Goal: Task Accomplishment & Management: Complete application form

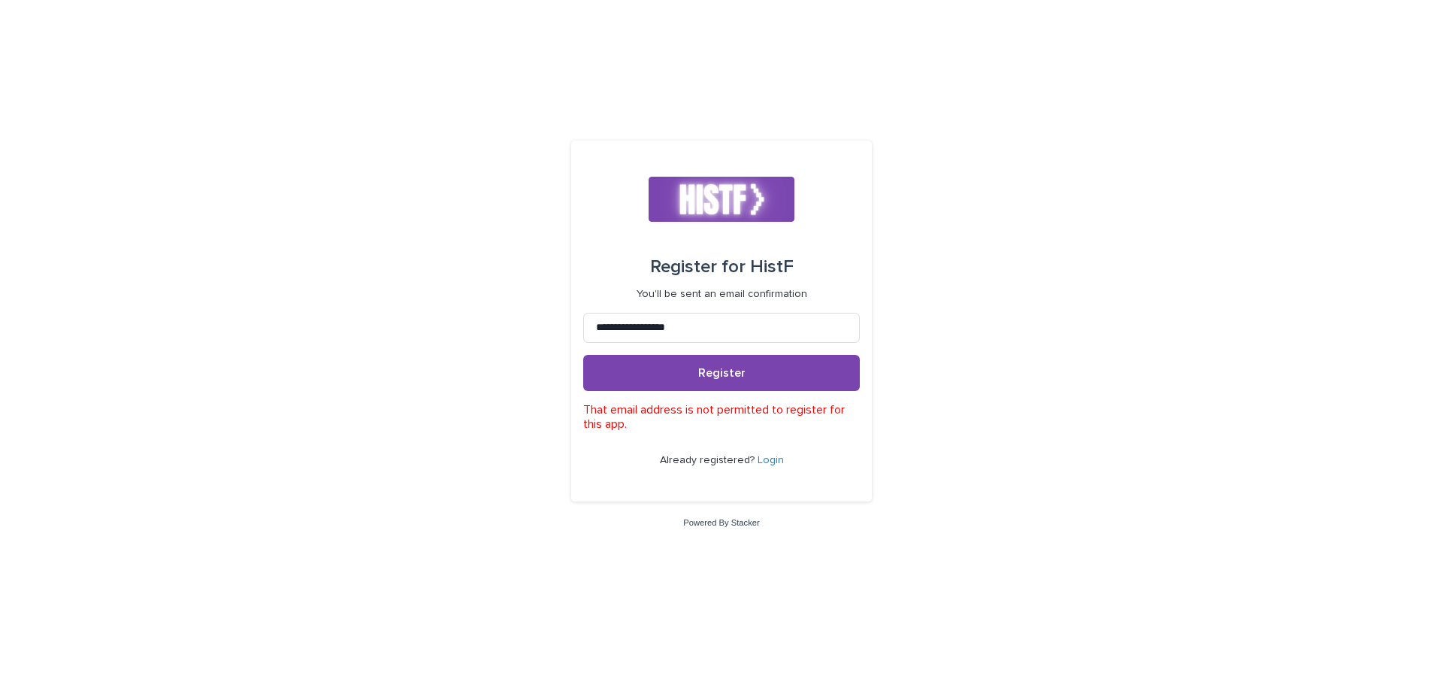
click at [671, 362] on button "Register" at bounding box center [721, 373] width 277 height 36
click at [671, 370] on button "Register" at bounding box center [721, 373] width 277 height 36
click at [739, 378] on span "Register" at bounding box center [721, 373] width 47 height 12
click at [739, 362] on button "Register" at bounding box center [721, 373] width 277 height 36
click at [719, 372] on span "Register" at bounding box center [721, 373] width 47 height 12
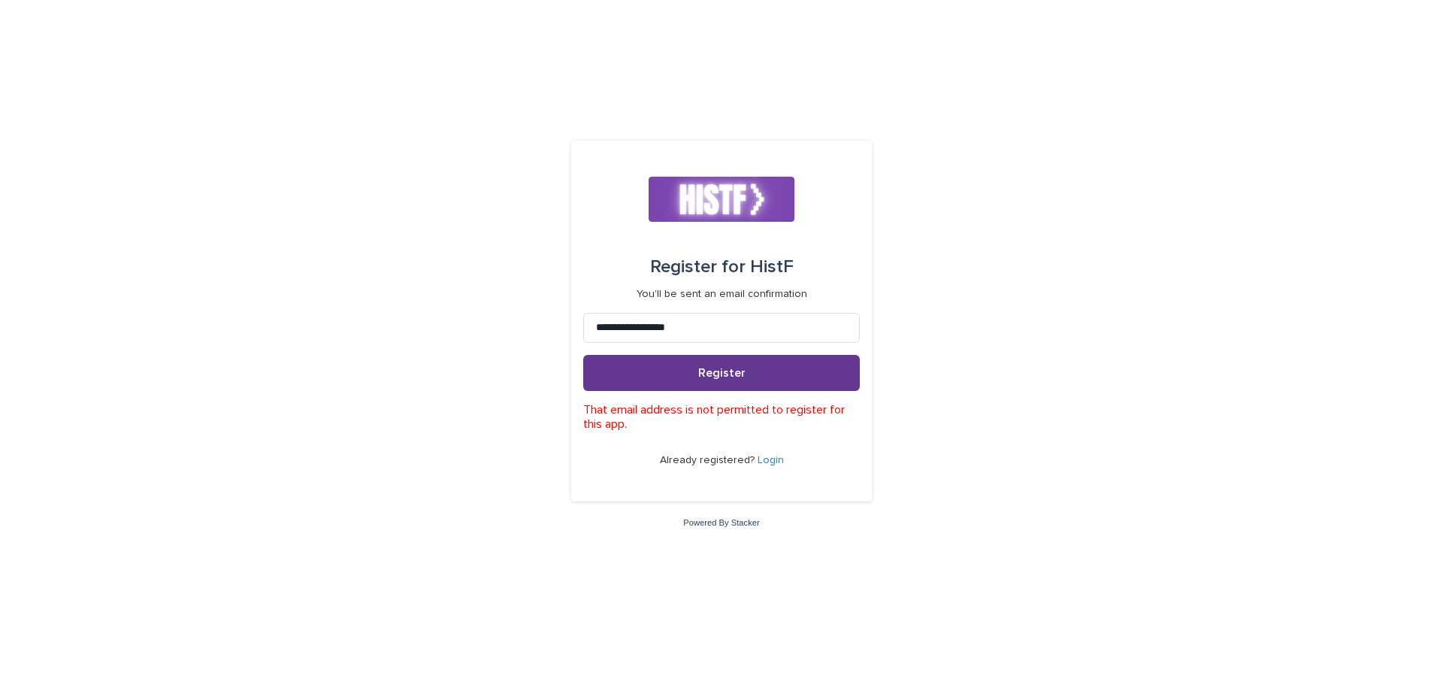
click at [704, 362] on button "Register" at bounding box center [721, 373] width 277 height 36
click at [701, 384] on button "Register" at bounding box center [721, 373] width 277 height 36
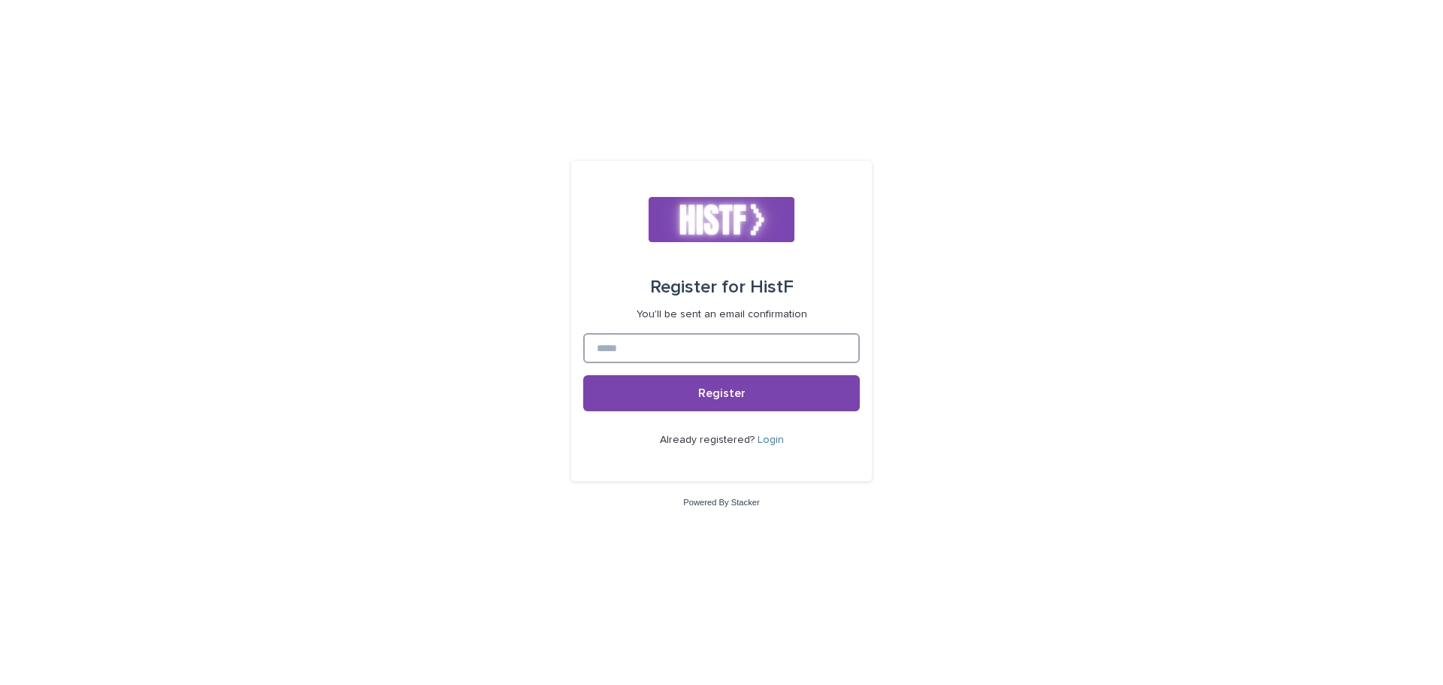
click at [720, 353] on input at bounding box center [721, 348] width 277 height 30
type input "**********"
click at [716, 384] on button "Register" at bounding box center [721, 393] width 277 height 36
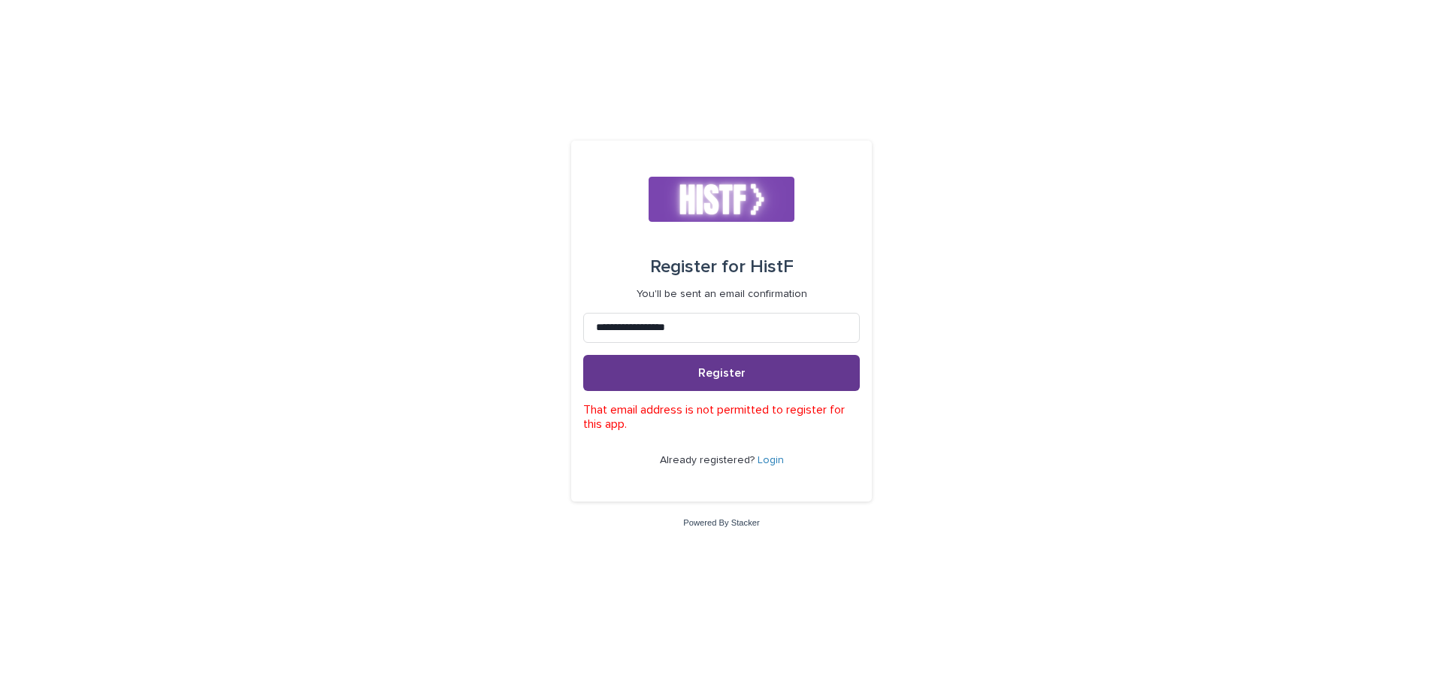
click at [677, 361] on button "Register" at bounding box center [721, 373] width 277 height 36
click at [675, 389] on button "Register" at bounding box center [721, 373] width 277 height 36
click at [771, 462] on link "Login" at bounding box center [771, 460] width 26 height 11
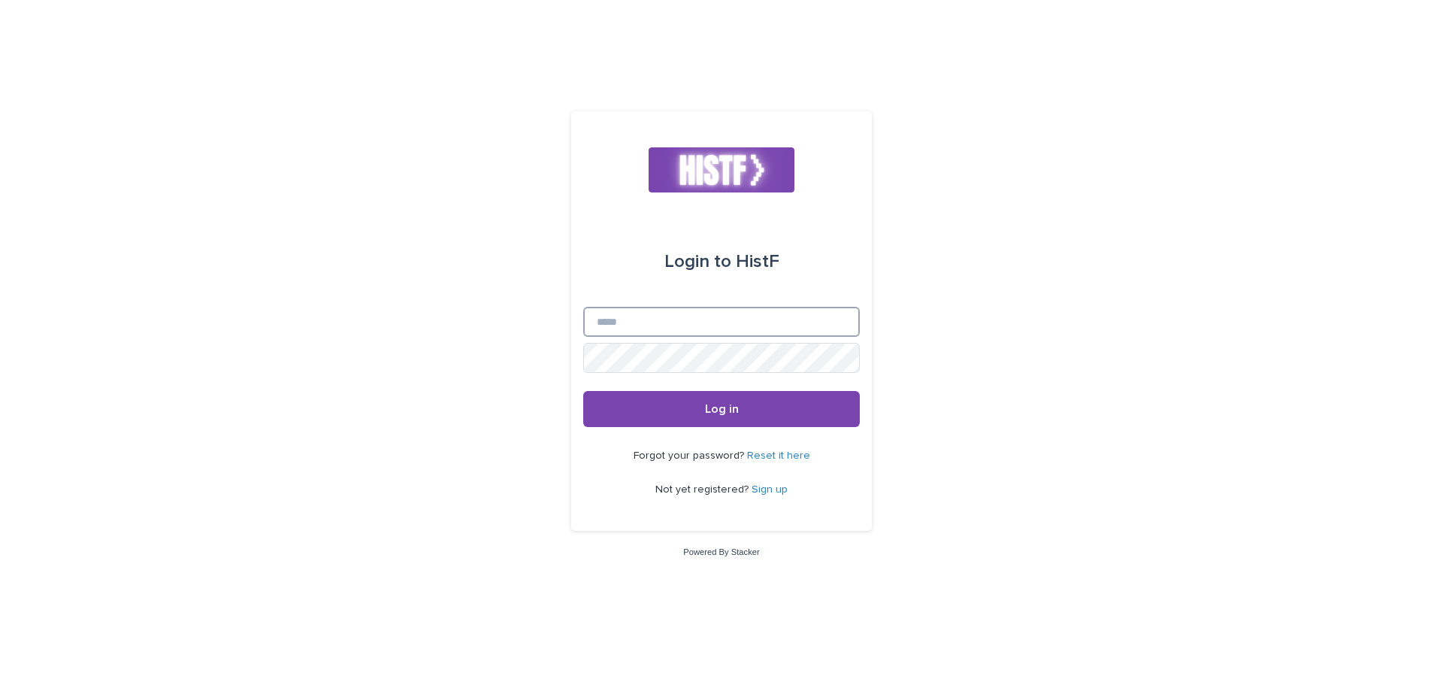
click at [716, 324] on input "Email" at bounding box center [721, 322] width 277 height 30
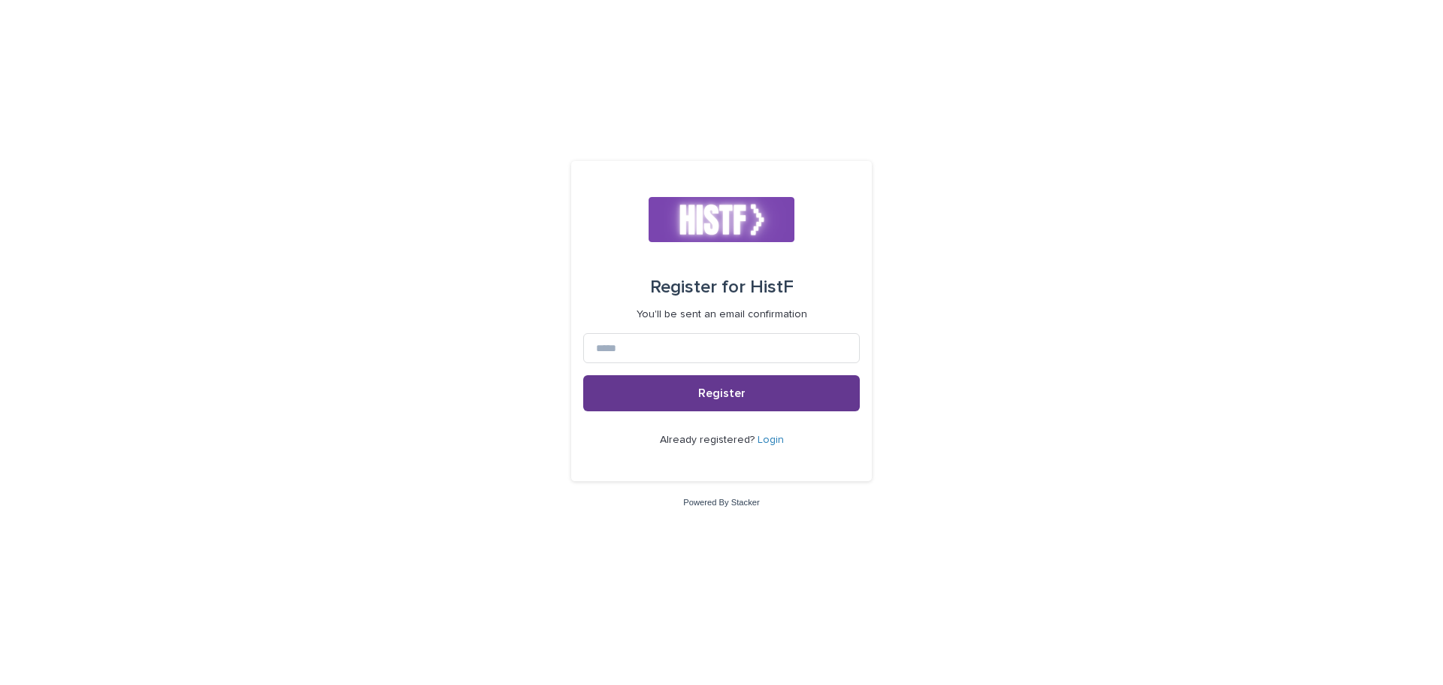
click at [668, 403] on button "Register" at bounding box center [721, 393] width 277 height 36
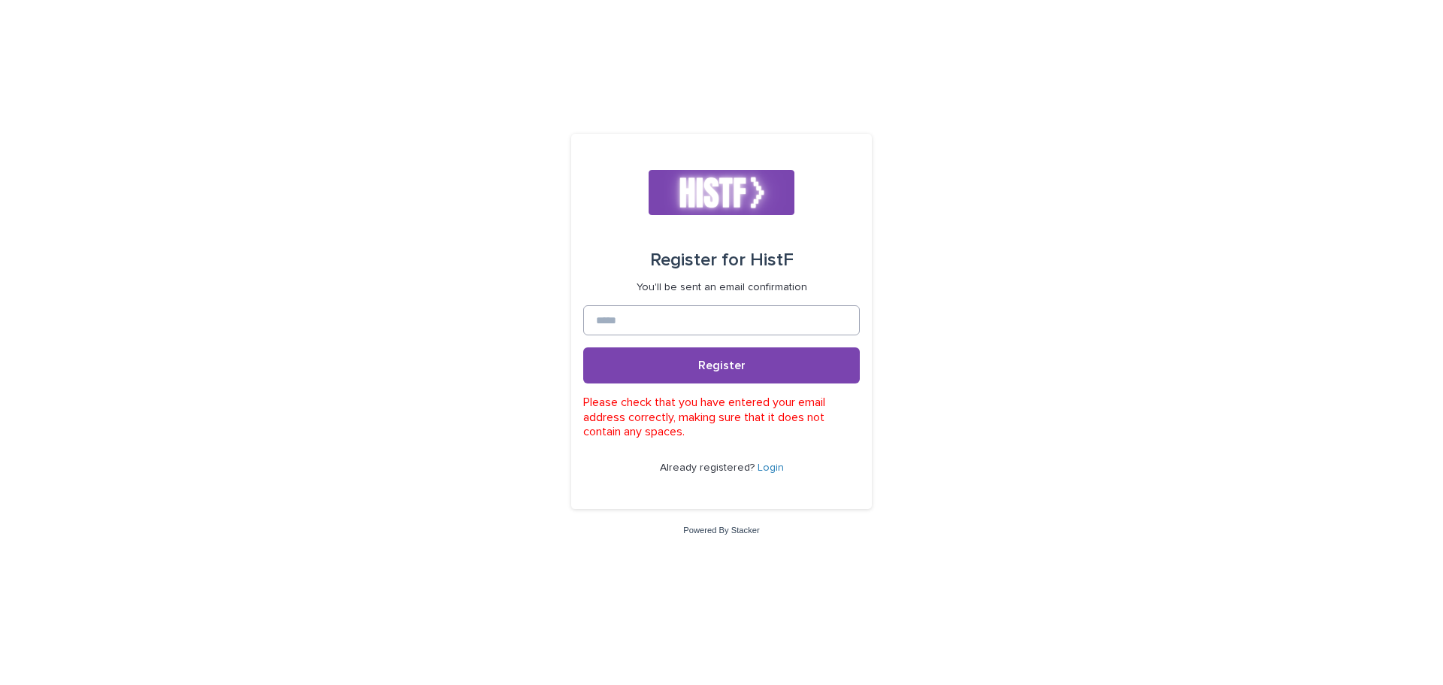
click at [661, 339] on form "Register for HistF You'll be sent an email confirmation Register Please check t…" at bounding box center [721, 321] width 277 height 351
click at [662, 323] on input at bounding box center [721, 320] width 277 height 30
type input "**********"
click at [661, 360] on button "Register" at bounding box center [721, 365] width 277 height 36
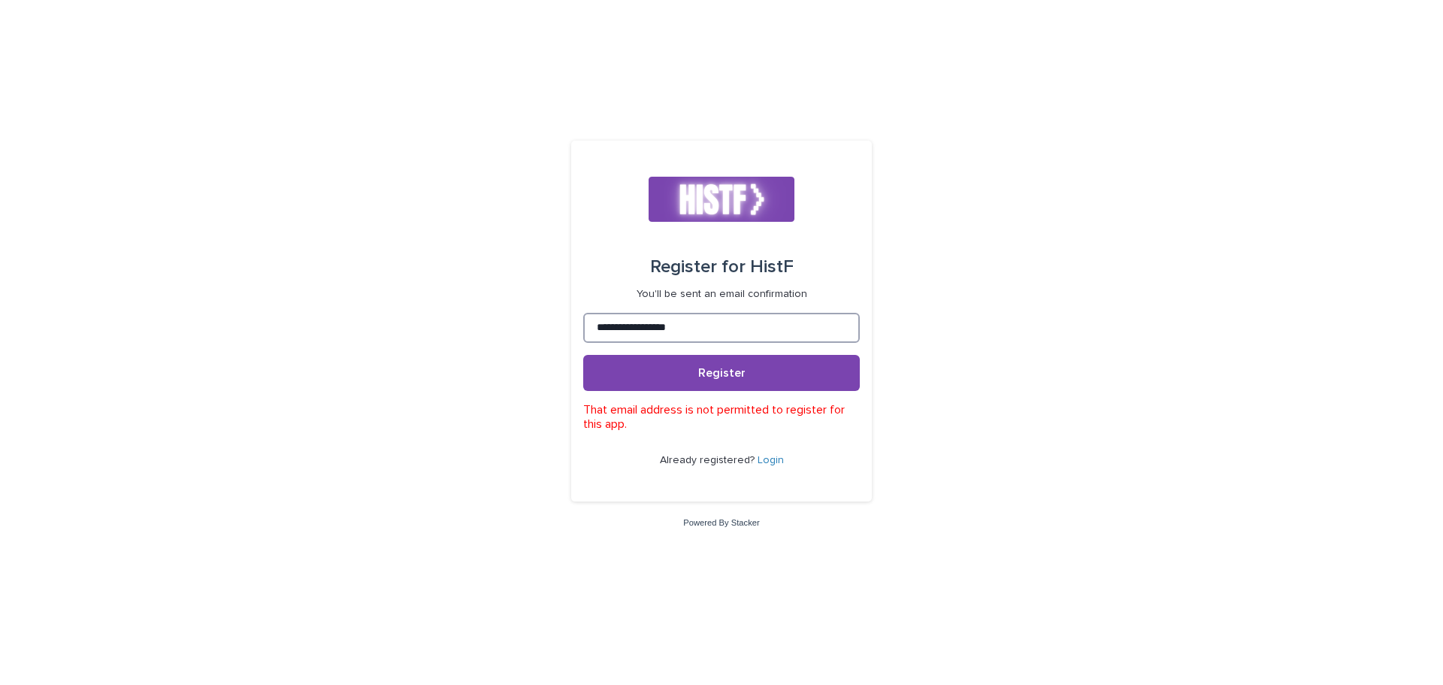
click at [717, 330] on input "**********" at bounding box center [721, 328] width 277 height 30
click at [639, 363] on button "Register" at bounding box center [721, 373] width 277 height 36
click at [717, 370] on span "Register" at bounding box center [721, 373] width 47 height 12
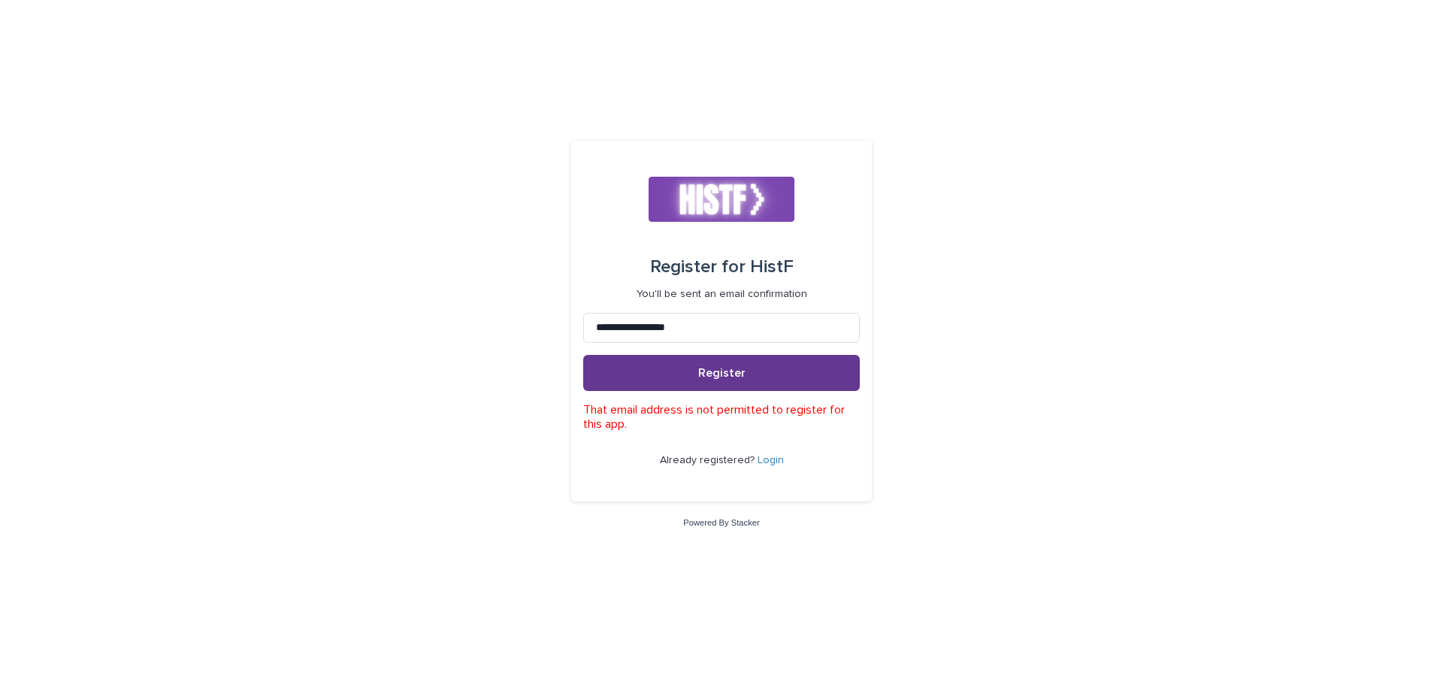
click at [668, 381] on button "Register" at bounding box center [721, 373] width 277 height 36
click at [650, 384] on button "Register" at bounding box center [721, 373] width 277 height 36
click at [701, 371] on span "Register" at bounding box center [721, 373] width 47 height 12
click at [633, 362] on button "Register" at bounding box center [721, 373] width 277 height 36
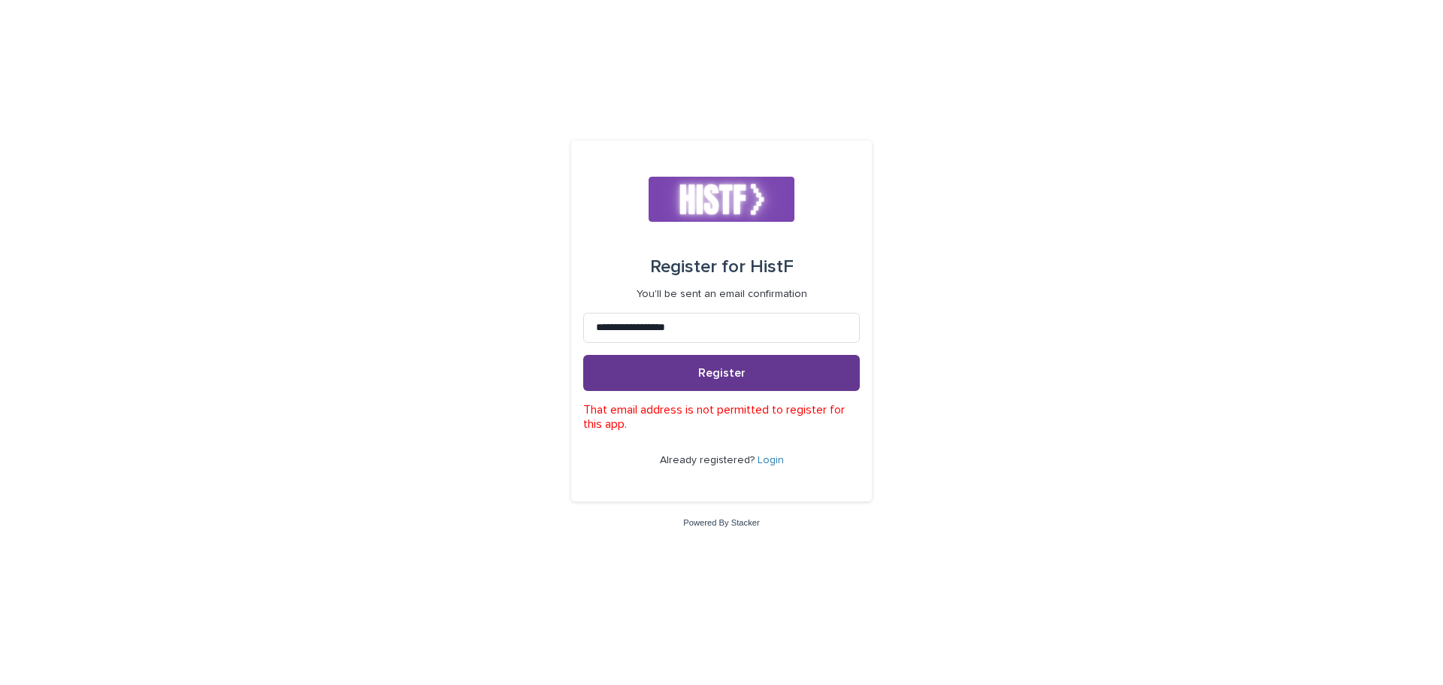
click at [669, 371] on button "Register" at bounding box center [721, 373] width 277 height 36
click at [669, 370] on button "Register" at bounding box center [721, 373] width 277 height 36
click at [598, 370] on button "Register" at bounding box center [721, 373] width 277 height 36
click at [658, 387] on button "Register" at bounding box center [721, 373] width 277 height 36
